Goal: Task Accomplishment & Management: Use online tool/utility

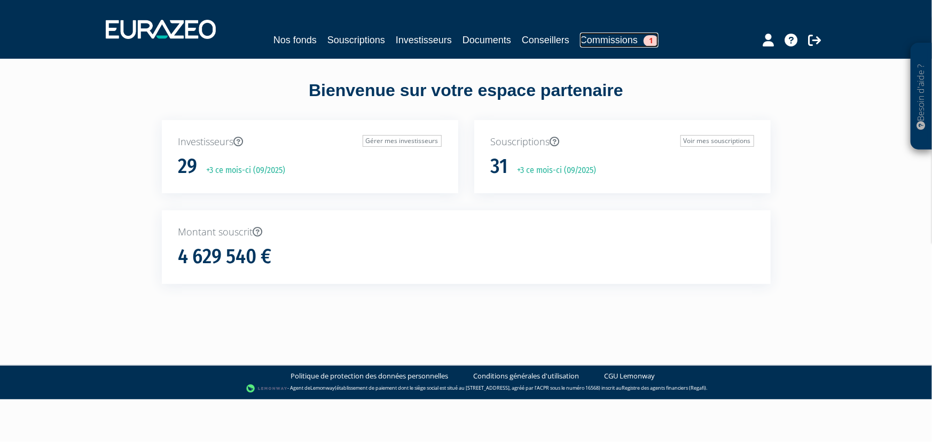
click at [621, 41] on link "Commissions 1" at bounding box center [619, 40] width 78 height 15
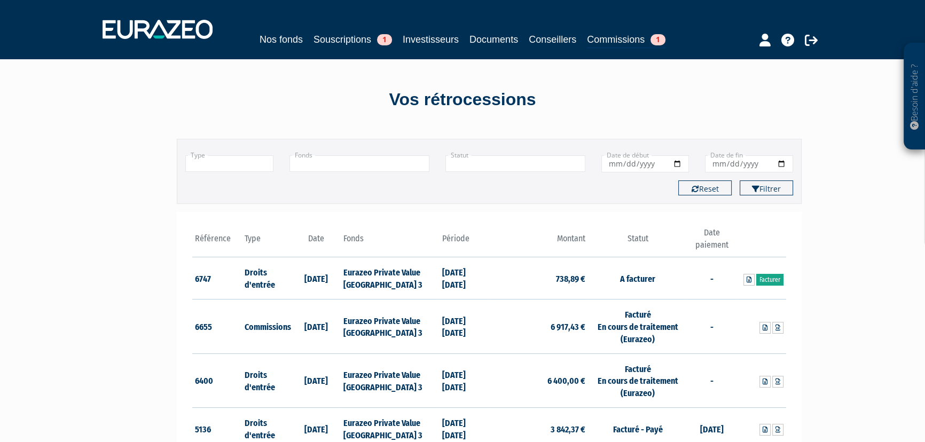
click at [774, 278] on link "Facturer" at bounding box center [769, 280] width 27 height 12
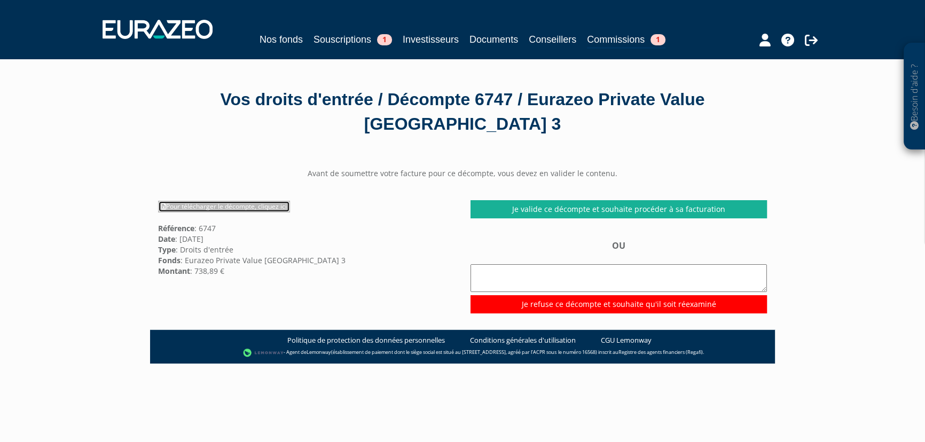
click at [278, 203] on link "Pour télécharger le décompte, cliquez ici" at bounding box center [224, 207] width 132 height 12
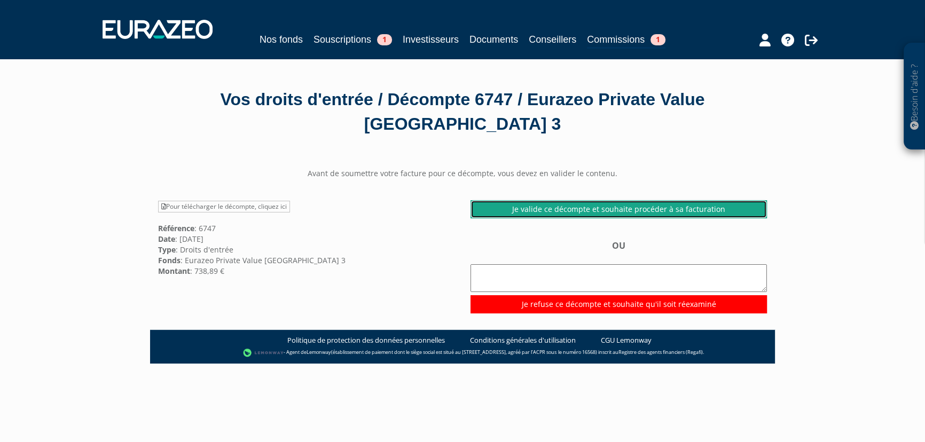
click at [613, 208] on link "Je valide ce décompte et souhaite procéder à sa facturation" at bounding box center [618, 209] width 296 height 18
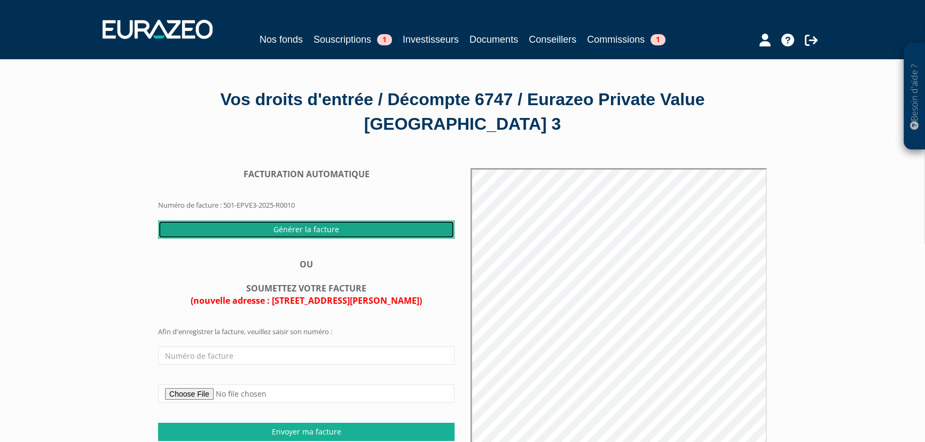
click at [318, 227] on input "Générer la facture" at bounding box center [306, 229] width 296 height 18
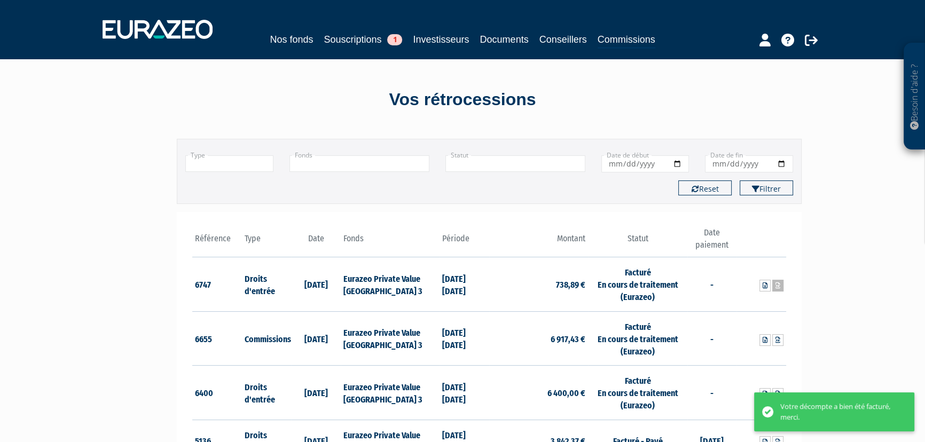
click at [779, 287] on icon at bounding box center [777, 285] width 5 height 6
